Goal: Task Accomplishment & Management: Manage account settings

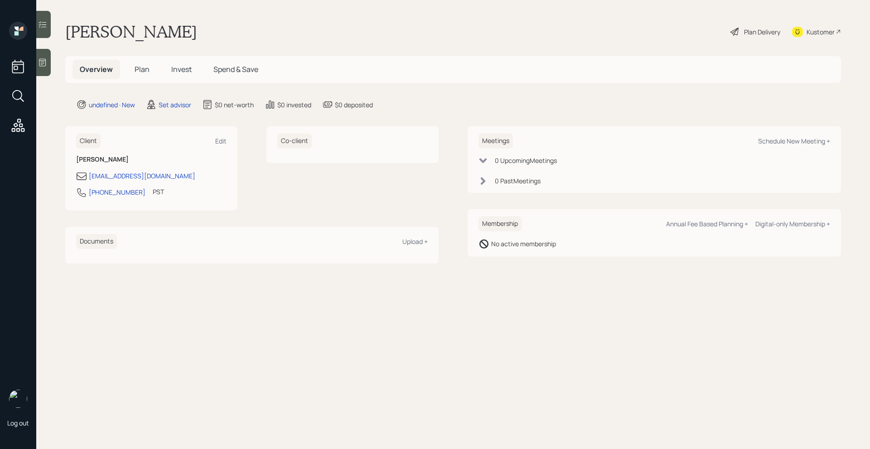
click at [42, 67] on icon at bounding box center [42, 62] width 9 height 9
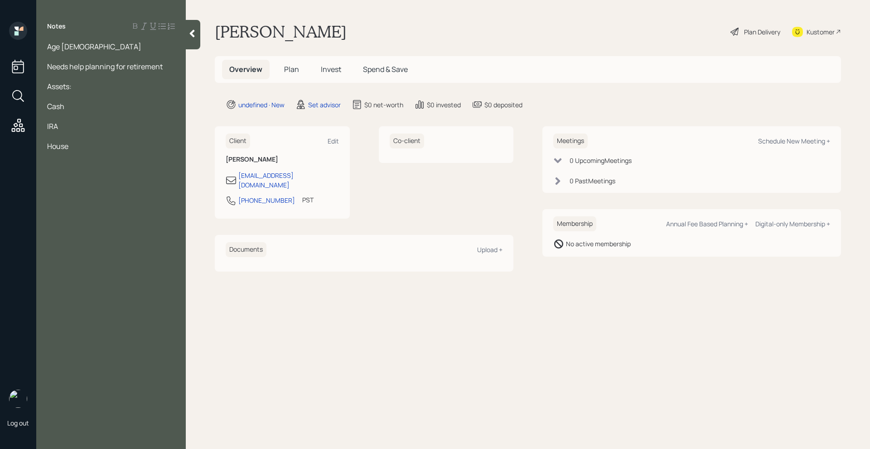
click at [79, 44] on div "Age [DEMOGRAPHIC_DATA]" at bounding box center [111, 47] width 128 height 10
click at [85, 103] on div "Cash" at bounding box center [111, 106] width 128 height 10
click at [173, 72] on div at bounding box center [111, 77] width 128 height 10
click at [99, 46] on div "Age [DEMOGRAPHIC_DATA]" at bounding box center [111, 47] width 128 height 10
click at [93, 99] on div at bounding box center [111, 97] width 128 height 10
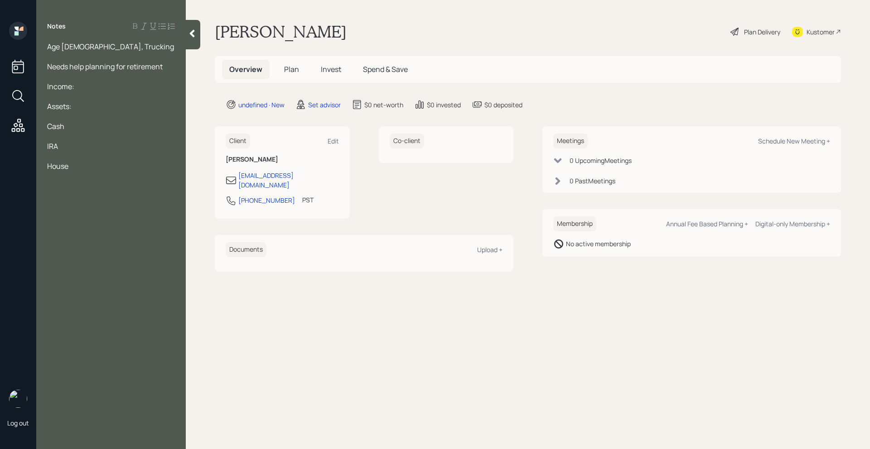
click at [92, 80] on div at bounding box center [111, 77] width 128 height 10
click at [98, 89] on div "Income:" at bounding box center [111, 87] width 128 height 10
click at [114, 46] on div "Age [DEMOGRAPHIC_DATA], Trucking" at bounding box center [111, 47] width 128 height 10
click at [90, 101] on div at bounding box center [111, 106] width 128 height 10
click at [90, 92] on div "Income:" at bounding box center [111, 97] width 128 height 10
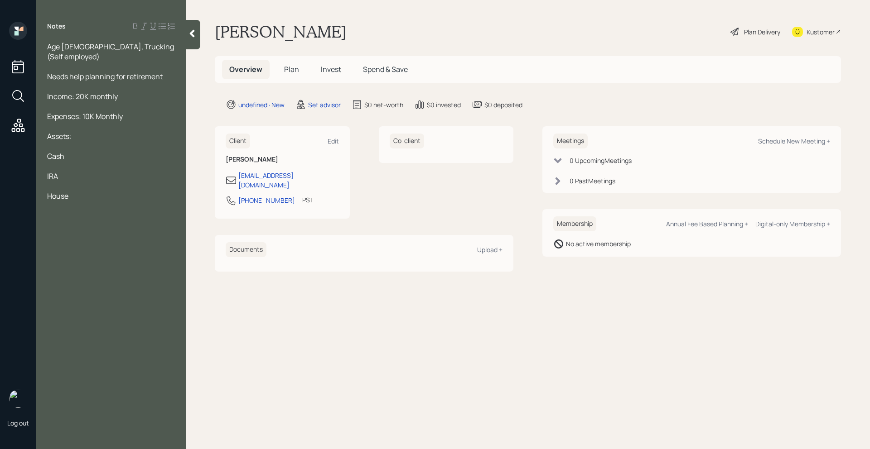
click at [80, 161] on div at bounding box center [111, 166] width 128 height 10
click at [77, 151] on div "Cash" at bounding box center [111, 156] width 128 height 10
click at [81, 181] on div at bounding box center [111, 186] width 128 height 10
drag, startPoint x: 81, startPoint y: 166, endPoint x: 72, endPoint y: 139, distance: 29.2
click at [81, 171] on div "IRA" at bounding box center [111, 176] width 128 height 10
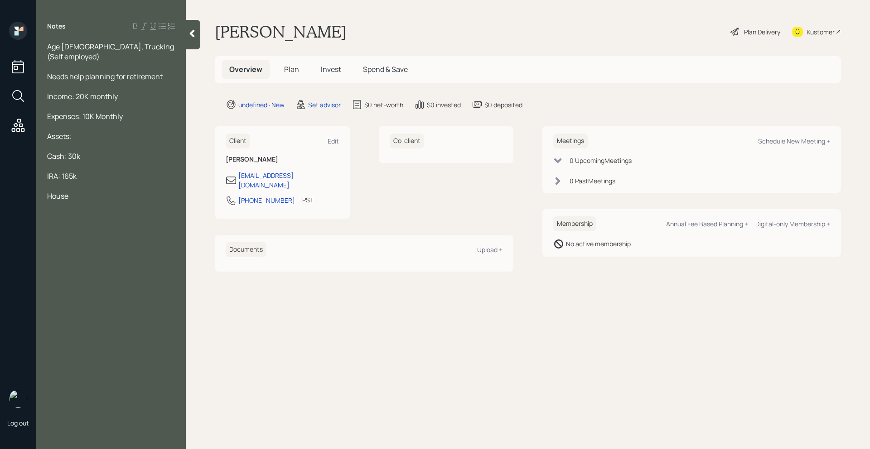
click at [86, 191] on div "House" at bounding box center [111, 196] width 128 height 10
click at [92, 151] on div "Cash: 30k" at bounding box center [111, 156] width 128 height 10
click at [92, 231] on span "Mortgage: 186k" at bounding box center [72, 236] width 50 height 10
click at [104, 231] on div "Mortgage: 136k" at bounding box center [111, 236] width 128 height 10
click at [96, 191] on div "House: 780k" at bounding box center [111, 196] width 128 height 10
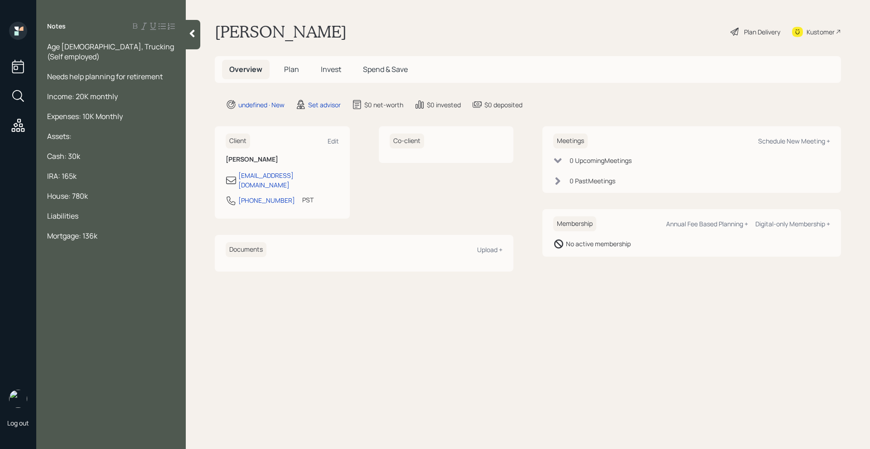
click at [92, 171] on div "IRA: 165k" at bounding box center [111, 176] width 128 height 10
click at [92, 151] on div "Cash: 30k" at bounding box center [111, 156] width 128 height 10
click at [92, 171] on div "IRA: 165k" at bounding box center [111, 176] width 128 height 10
click at [92, 191] on div "House: 780k" at bounding box center [111, 196] width 128 height 10
click at [82, 171] on div "IRA: 165k" at bounding box center [111, 176] width 128 height 10
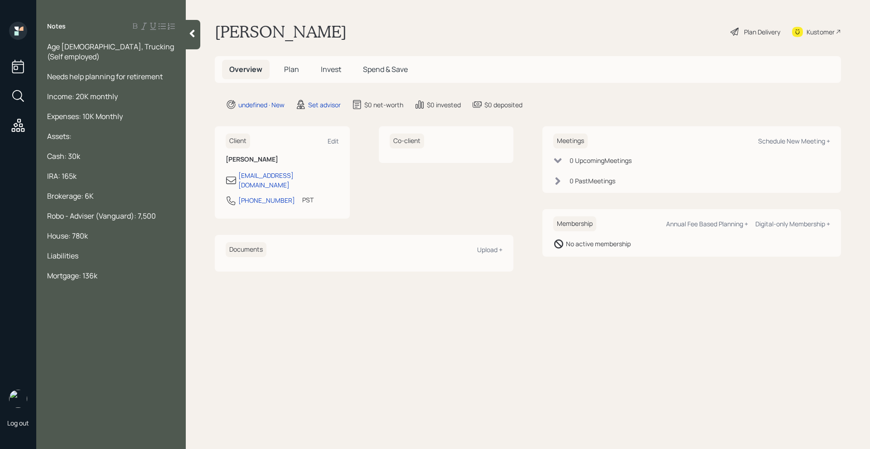
click at [74, 47] on span "Age [DEMOGRAPHIC_DATA], Trucking (Self employed)" at bounding box center [111, 52] width 128 height 20
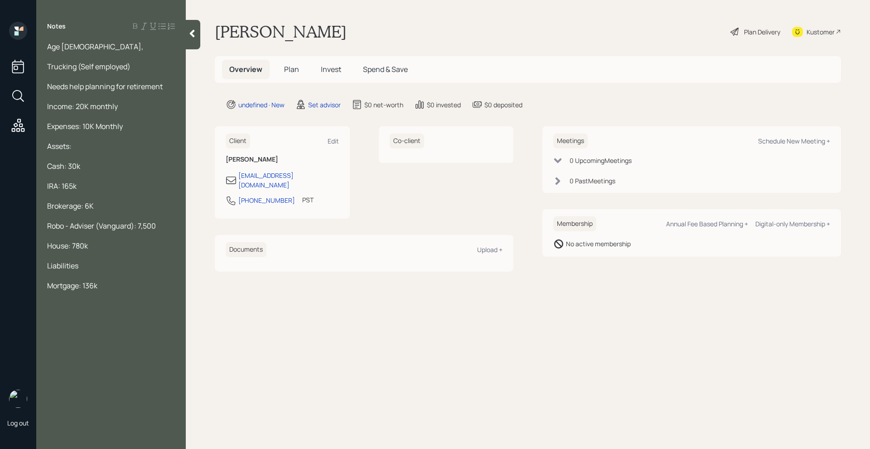
click at [81, 45] on div "Age [DEMOGRAPHIC_DATA]," at bounding box center [111, 47] width 128 height 10
click at [128, 318] on div "Notes Age [DEMOGRAPHIC_DATA], Married 3 Children Trucking (Self employed) Needs…" at bounding box center [110, 230] width 149 height 417
click at [122, 310] on div "Notes Age [DEMOGRAPHIC_DATA], Married 3 Children Trucking (Self employed) Needs…" at bounding box center [110, 230] width 149 height 417
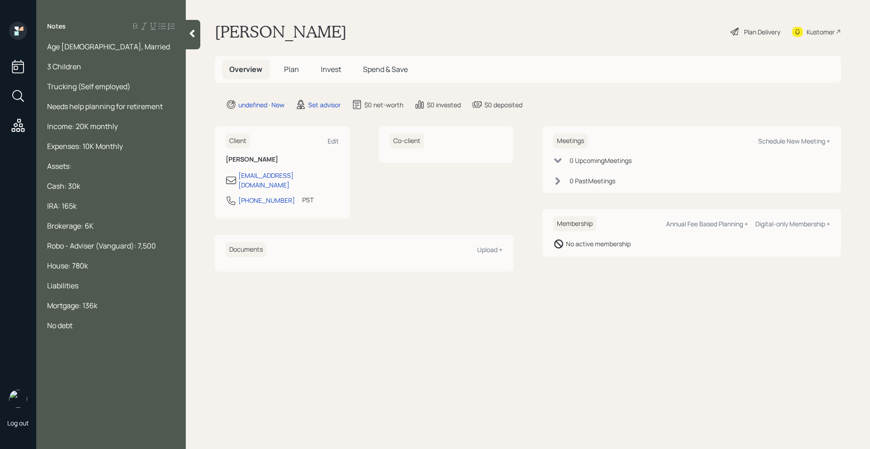
click at [169, 105] on div "Needs help planning for retirement" at bounding box center [111, 106] width 128 height 10
click at [122, 69] on div "3 Children" at bounding box center [111, 67] width 128 height 10
click at [134, 55] on div at bounding box center [111, 57] width 128 height 10
click at [133, 60] on div at bounding box center [111, 57] width 128 height 10
click at [130, 66] on div "3 Children (16, 14, & b14" at bounding box center [111, 67] width 128 height 10
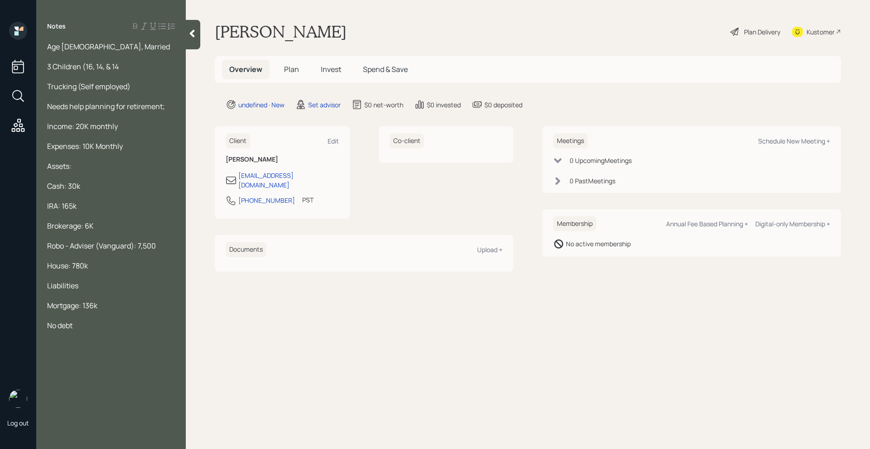
click at [168, 105] on div "Needs help planning for retirement;" at bounding box center [111, 106] width 128 height 10
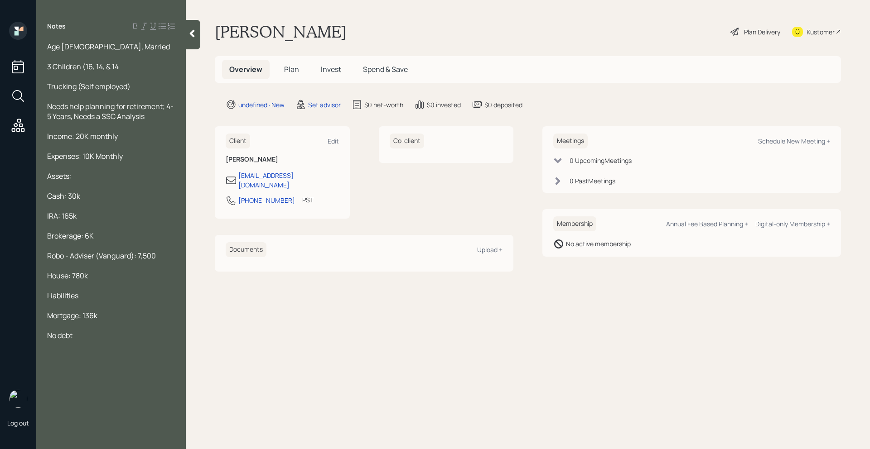
click at [138, 64] on div "3 Children (16, 14, & 14" at bounding box center [111, 67] width 128 height 10
click at [795, 140] on div "Schedule New Meeting +" at bounding box center [794, 141] width 72 height 9
select select "round-[PERSON_NAME]"
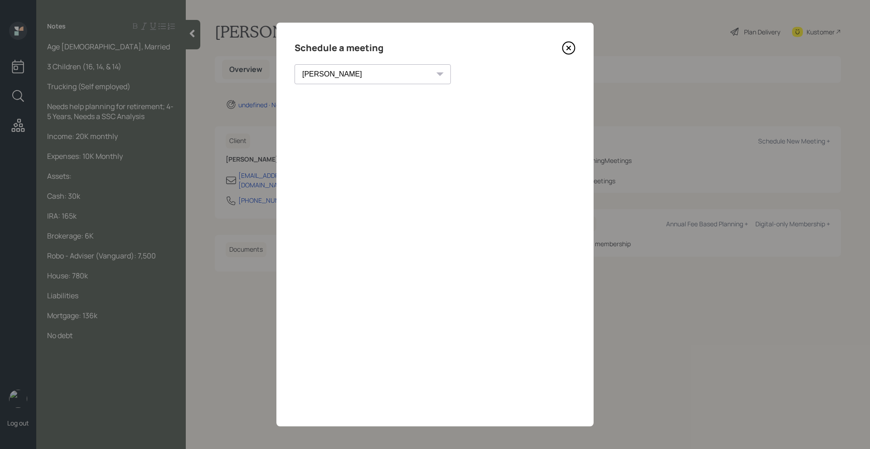
click at [565, 49] on icon at bounding box center [569, 48] width 14 height 14
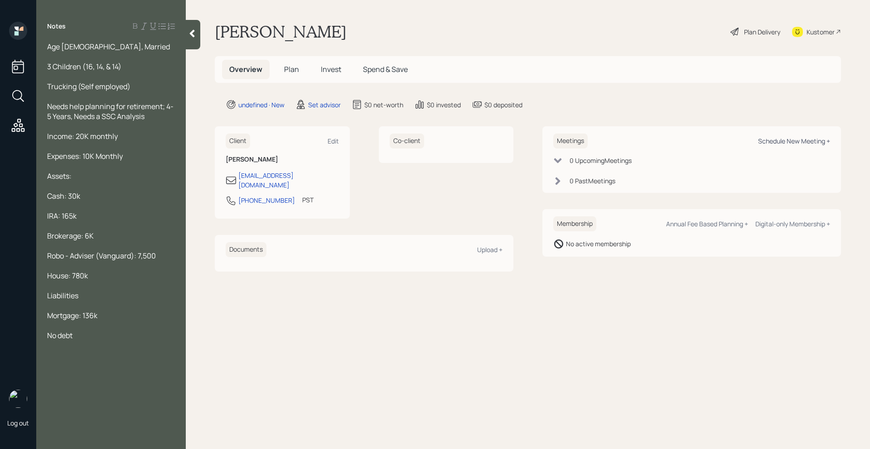
click at [776, 142] on div "Schedule New Meeting +" at bounding box center [794, 141] width 72 height 9
select select "round-[PERSON_NAME]"
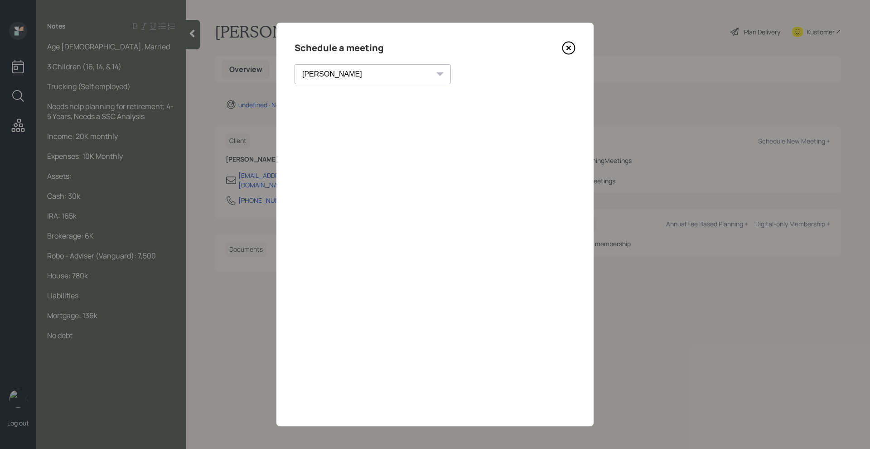
click at [570, 45] on icon at bounding box center [569, 48] width 14 height 14
